Goal: Information Seeking & Learning: Learn about a topic

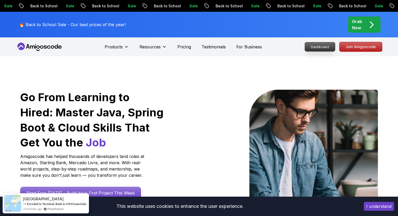
click at [322, 48] on p "Dashboard" at bounding box center [320, 46] width 30 height 9
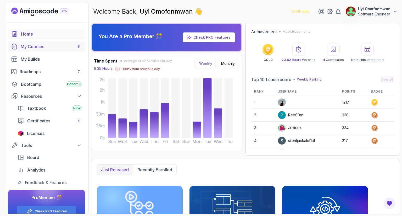
click at [41, 47] on div "My Courses 8" at bounding box center [51, 46] width 61 height 6
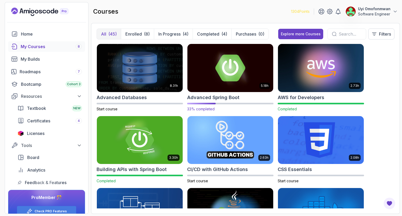
click at [243, 86] on img at bounding box center [230, 68] width 90 height 51
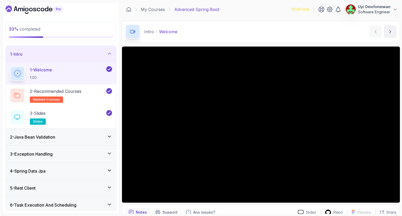
click at [57, 176] on div "4 - Spring Data Jpa" at bounding box center [61, 171] width 111 height 17
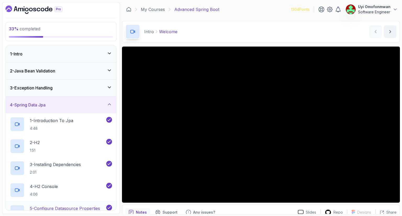
click at [40, 206] on p "5 - Configure Datasource Properties" at bounding box center [65, 209] width 70 height 6
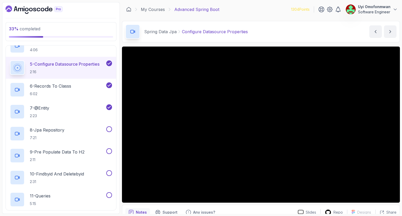
scroll to position [147, 0]
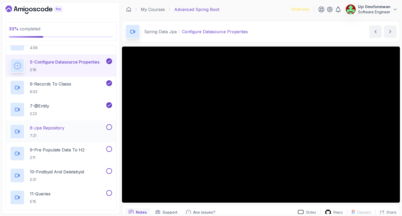
click at [49, 133] on h2 "8 - Jpa Repository 7:21" at bounding box center [47, 132] width 35 height 14
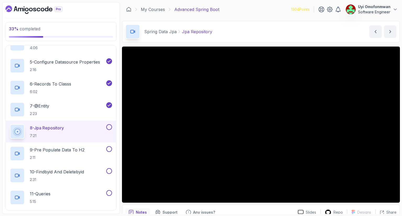
click at [22, 127] on icon at bounding box center [18, 132] width 12 height 12
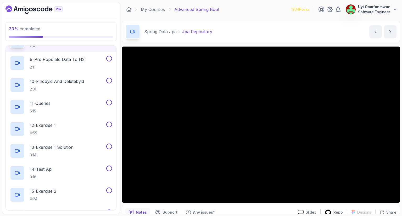
scroll to position [230, 0]
